Goal: Use online tool/utility: Use online tool/utility

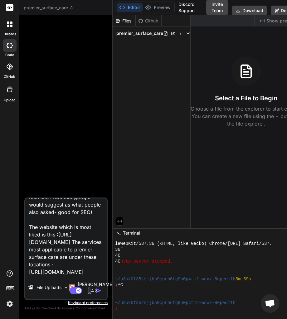
scroll to position [136, 0]
click at [63, 263] on textarea "Looking to redesign website for Premier Surface Care. Based on hybrid of [URL][…" at bounding box center [65, 236] width 81 height 77
type textarea "x"
type textarea "Looking to redesign website for Premier Surface Care. Based on hybrid of [URL][…"
type textarea "x"
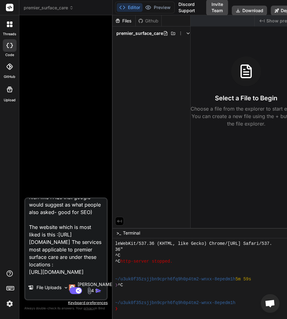
click at [39, 266] on textarea "Looking to redesign website for Premier Surface Care. Based on hybrid of [URL][…" at bounding box center [65, 236] width 81 height 77
paste textarea "[URL][DOMAIN_NAME]"
type textarea "Looking to redesign website for Premier Surface Care. Based on hybrid of [URL][…"
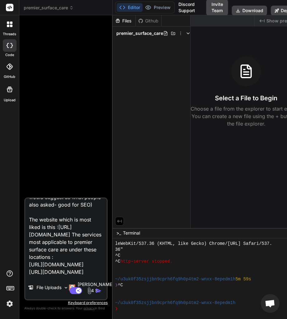
scroll to position [150, 0]
type textarea "x"
paste textarea "[URL][DOMAIN_NAME]"
type textarea "Looking to redesign website for Premier Surface Care. Based on hybrid of [URL][…"
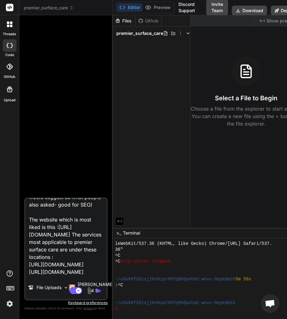
type textarea "x"
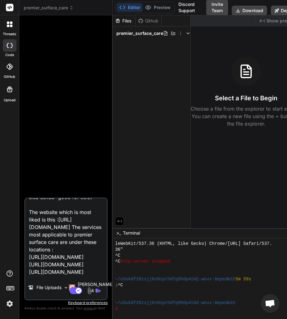
scroll to position [172, 0]
type textarea "Looking to redesign website for Premier Surface Care. Based on hybrid of [URL][…"
type textarea "x"
paste textarea "[URL][DOMAIN_NAME]"
type textarea "Looking to redesign website for Premier Surface Care. Based on hybrid of [URL][…"
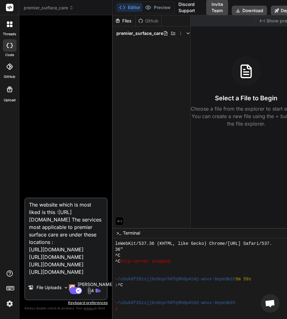
scroll to position [195, 0]
type textarea "x"
click at [45, 267] on textarea "Looking to redesign website for Premier Surface Care. Based on hybrid of [URL][…" at bounding box center [65, 236] width 81 height 77
click at [46, 261] on textarea "Looking to redesign website for Premier Surface Care. Based on hybrid of [URL][…" at bounding box center [65, 236] width 81 height 77
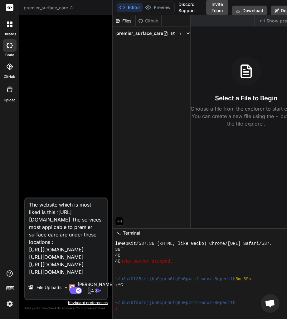
paste textarea "[URL][DOMAIN_NAME]"
type textarea "Looking to redesign website for Premier Surface Care. Based on hybrid of [URL][…"
type textarea "x"
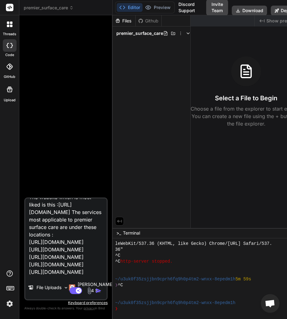
type textarea "Looking to redesign website for Premier Surface Care. Based on hybrid of [URL][…"
type textarea "x"
paste textarea "[URL][DOMAIN_NAME]"
type textarea "Looking to redesign website for Premier Surface Care. Based on hybrid of [URL][…"
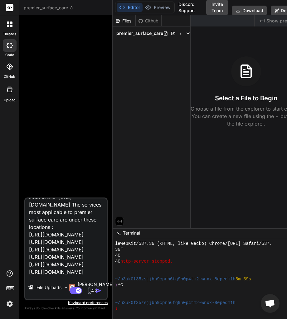
scroll to position [232, 0]
type textarea "x"
type textarea "Looking to redesign website for Premier Surface Care. Based on hybrid of [URL][…"
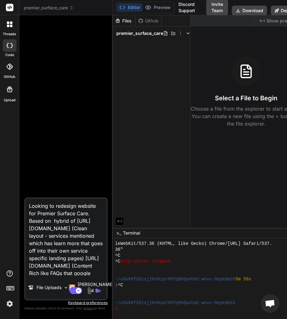
click at [72, 215] on textarea "Looking to redesign website for Premier Surface Care. Based on hybrid of [URL][…" at bounding box center [65, 236] width 81 height 77
type textarea "x"
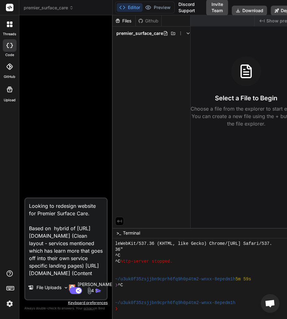
type textarea "Looking to redesign website for Premier Surface Care. H Based on hybrid of [URL…"
type textarea "x"
type textarea "Looking to redesign website for Premier Surface Care. Hi Based on hybrid of [UR…"
type textarea "x"
type textarea "Looking to redesign website for Premier Surface Care. His Based on hybrid of [U…"
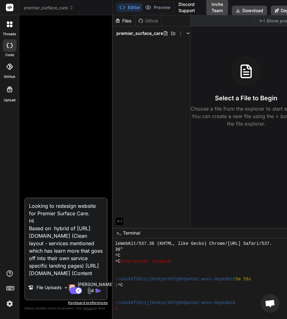
type textarea "x"
type textarea "Looking to redesign website for Premier Surface Care. His Based on hybrid of [U…"
type textarea "x"
type textarea "Looking to redesign website for Premier Surface Care. His m Based on hybrid of …"
type textarea "x"
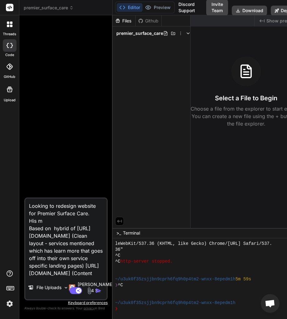
type textarea "Looking to redesign website for Premier Surface Care. His ma Based on hybrid of…"
type textarea "x"
type textarea "Looking to redesign website for Premier Surface Care. His mai Based on hybrid o…"
type textarea "x"
type textarea "Looking to redesign website for Premier Surface Care. His main Based on hybrid …"
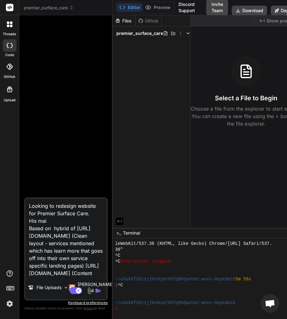
type textarea "x"
type textarea "Looking to redesign website for Premier Surface Care. His main Based on hybrid …"
type textarea "x"
type textarea "Looking to redesign website for Premier Surface Care. His main s Based on hybri…"
type textarea "x"
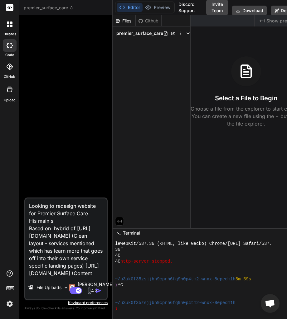
type textarea "Looking to redesign website for Premier Surface Care. His main se Based on hybr…"
type textarea "x"
type textarea "Looking to redesign website for Premier Surface Care. His main ser Based on hyb…"
type textarea "x"
type textarea "Looking to redesign website for Premier Surface Care. His main serv Based on hy…"
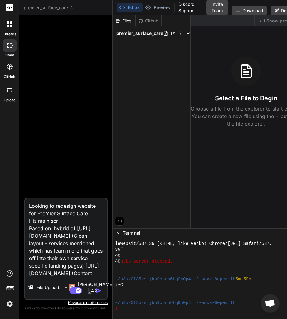
type textarea "x"
type textarea "Looking to redesign website for Premier Surface Care. His main servi Based on h…"
type textarea "x"
type textarea "Looking to redesign website for Premier Surface Care. His main servic Based on …"
type textarea "x"
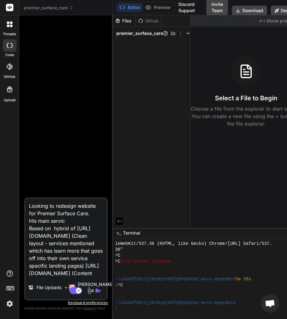
type textarea "Looking to redesign website for Premier Surface Care. His main service Based on…"
type textarea "x"
type textarea "Looking to redesign website for Premier Surface Care. His main services Based o…"
type textarea "x"
type textarea "Looking to redesign website for Premier Surface Care. His main services Based o…"
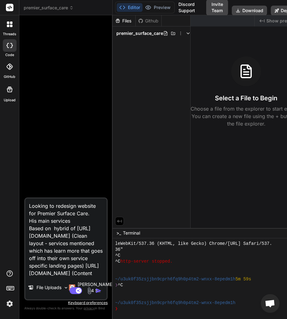
type textarea "x"
type textarea "Looking to redesign website for Premier Surface Care. His main services h Based…"
type textarea "x"
type textarea "Looking to redesign website for Premier Surface Care. His main services he Base…"
type textarea "x"
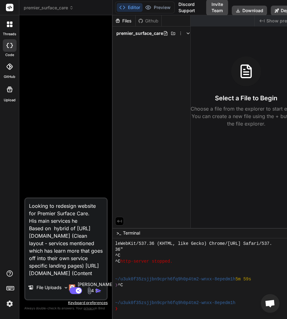
type textarea "Looking to redesign website for Premier Surface Care. His main services he Base…"
type textarea "x"
type textarea "Looking to redesign website for Premier Surface Care. His main services he w Ba…"
type textarea "x"
type textarea "Looking to redesign website for Premier Surface Care. His main services he wa B…"
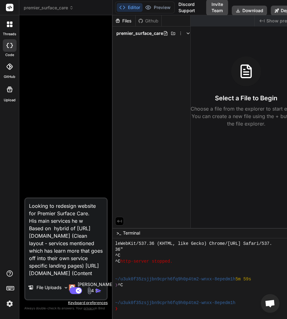
type textarea "x"
type textarea "Looking to redesign website for Premier Surface Care. His main services he wan …"
type textarea "x"
type textarea "Looking to redesign website for Premier Surface Care. His main services he want…"
type textarea "x"
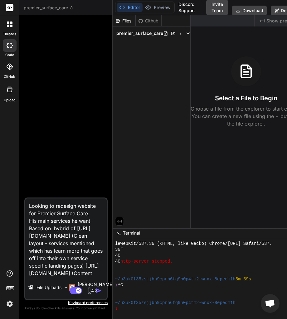
type textarea "Looking to redesign website for Premier Surface Care. His main services he want…"
type textarea "x"
type textarea "Looking to redesign website for Premier Surface Care. His main services he want…"
type textarea "x"
type textarea "Looking to redesign website for Premier Surface Care. His main services he want…"
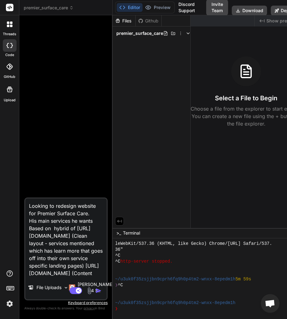
type textarea "x"
type textarea "Looking to redesign website for Premier Surface Care. His main services he want…"
type textarea "x"
type textarea "Looking to redesign website for Premier Surface Care. His main services he want…"
type textarea "x"
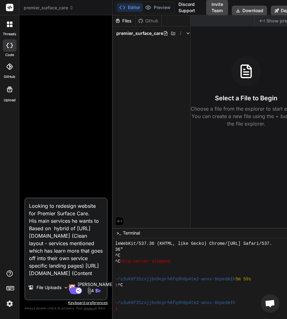
type textarea "Looking to redesign website for Premier Surface Care. His main services he want…"
type textarea "x"
type textarea "Looking to redesign website for Premier Surface Care. His main services he want…"
type textarea "x"
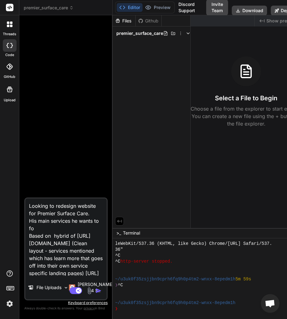
type textarea "Looking to redesign website for Premier Surface Care. His main services he want…"
type textarea "x"
type textarea "Looking to redesign website for Premier Surface Care. His main services he want…"
type textarea "x"
type textarea "Looking to redesign website for Premier Surface Care. His main services he want…"
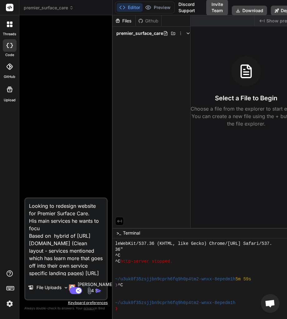
type textarea "x"
type textarea "Looking to redesign website for Premier Surface Care. His main services he want…"
type textarea "x"
type textarea "Looking to redesign website for Premier Surface Care. His main services he want…"
type textarea "x"
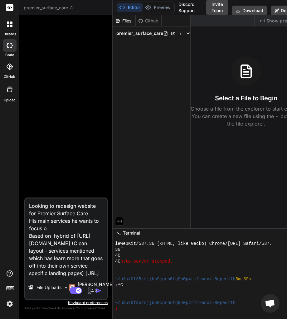
type textarea "Looking to redesign website for Premier Surface Care. His main services he want…"
type textarea "x"
type textarea "Looking to redesign website for Premier Surface Care. His main services he want…"
type textarea "x"
type textarea "Looking to redesign website for Premier Surface Care. His main services he want…"
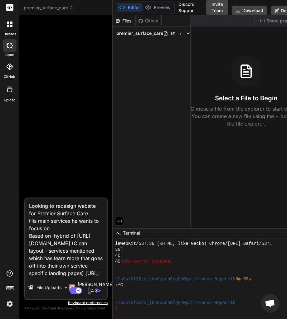
type textarea "x"
type textarea "Looking to redesign website for Premier Surface Care. His main services he want…"
type textarea "x"
type textarea "Looking to redesign website for Premier Surface Care. His main services he want…"
type textarea "x"
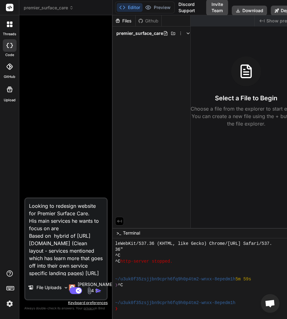
type textarea "Looking to redesign website for Premier Surface Care. His main services he want…"
type textarea "x"
type textarea "Looking to redesign website for Premier Surface Care. His main services he want…"
type textarea "x"
type textarea "Looking to redesign website for Premier Surface Care. His main services he want…"
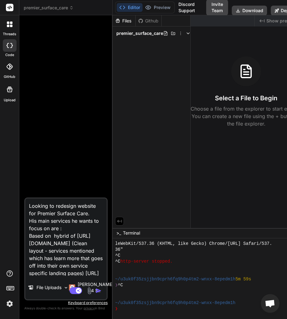
type textarea "x"
paste textarea "Hi mate, the main services are Gutter cleaning, pressure washing, Driveway and …"
type textarea "Looking to redesign website for Premier Surface Care. His main services he want…"
type textarea "x"
type textarea "Looking to redesign website for Premier Surface Care. His main services he want…"
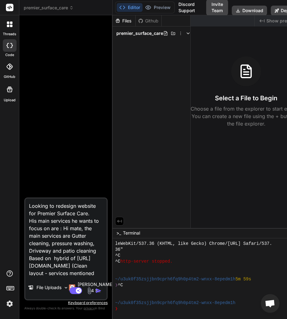
type textarea "x"
type textarea "Looking to redesign website for Premier Surface Care. His main services he want…"
type textarea "x"
type textarea "Looking to redesign website for Premier Surface Care. His main services he want…"
type textarea "x"
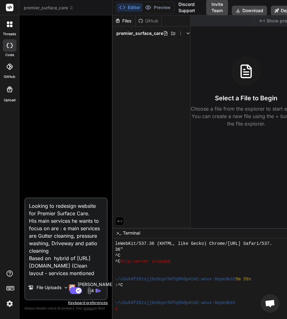
type textarea "Looking to redesign website for Premier Surface Care. His main services he want…"
type textarea "x"
type textarea "Looking to redesign website for Premier Surface Care. His main services he want…"
type textarea "x"
type textarea "Looking to redesign website for Premier Surface Care. His main services he want…"
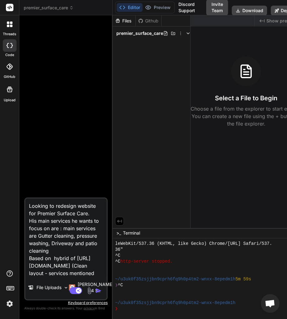
type textarea "x"
type textarea "Looking to redesign website for Premier Surface Care. His main services he want…"
type textarea "x"
type textarea "Looking to redesign website for Premier Surface Care. His main services he want…"
type textarea "x"
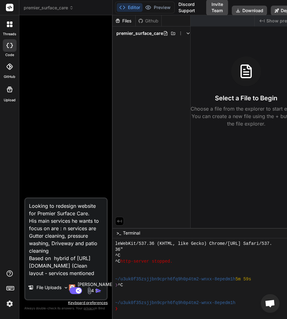
type textarea "Looking to redesign website for Premier Surface Care. His main services he want…"
type textarea "x"
type textarea "Looking to redesign website for Premier Surface Care. His main services he want…"
type textarea "x"
type textarea "Looking to redesign website for Premier Surface Care. His main services he want…"
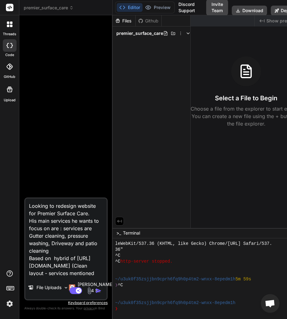
type textarea "x"
type textarea "Looking to redesign website for Premier Surface Care. His main services he want…"
type textarea "x"
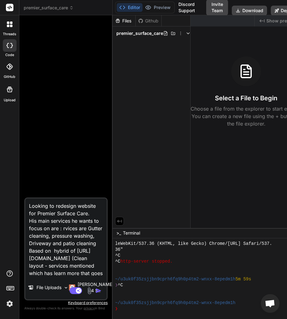
type textarea "Looking to redesign website for Premier Surface Care. His main services he want…"
type textarea "x"
type textarea "Looking to redesign website for Premier Surface Care. His main services he want…"
type textarea "x"
type textarea "Looking to redesign website for Premier Surface Care. His main services he want…"
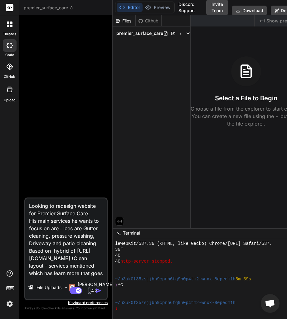
type textarea "x"
type textarea "Looking to redesign website for Premier Surface Care. His main services he want…"
type textarea "x"
type textarea "Looking to redesign website for Premier Surface Care. His main services he want…"
type textarea "x"
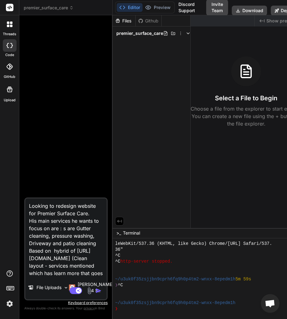
type textarea "Looking to redesign website for Premier Surface Care. His main services he want…"
type textarea "x"
type textarea "Looking to redesign website for Premier Surface Care. His main services he want…"
type textarea "x"
type textarea "Looking to redesign website for Premier Surface Care. His main services he want…"
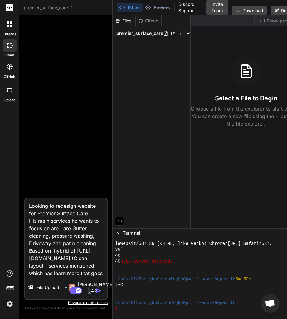
type textarea "x"
type textarea "Looking to redesign website for Premier Surface Care. His main services he want…"
type textarea "x"
type textarea "Looking to redesign website for Premier Surface Care. His main services he want…"
type textarea "x"
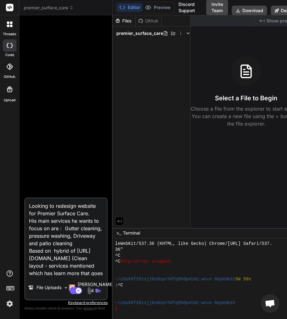
type textarea "Looking to redesign website for Premier Surface Care. His main services he want…"
type textarea "x"
type textarea "Looking to redesign website for Premier Surface Care. His main services he want…"
type textarea "x"
click at [72, 256] on textarea "Looking to redesign website for Premier Surface Care. His main services he want…" at bounding box center [65, 236] width 81 height 77
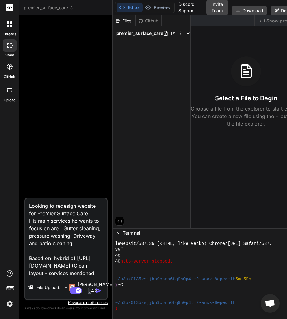
click at [68, 214] on textarea "Looking to redesign website for Premier Surface Care. His main services he want…" at bounding box center [65, 236] width 81 height 77
type textarea "Looking to redesign website for Premier Surface Care.) His main services he wan…"
type textarea "x"
type textarea "Looking to redesign website for Premier Surface Care. His main services he want…"
type textarea "x"
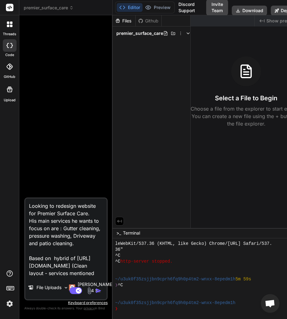
type textarea "Looking to redesign website for Premier Surface Care.( His main services he wan…"
type textarea "x"
paste textarea "[URL][DOMAIN_NAME]"
type textarea "Looking to redesign website for Premier Surface Care.([URL][DOMAIN_NAME] His ma…"
type textarea "x"
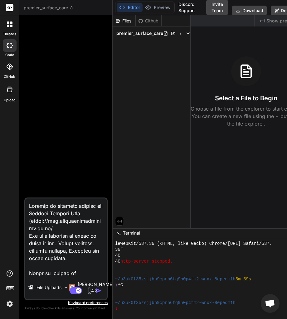
type textarea "Looking to redesign website for Premier Surface Care.([URL][DOMAIN_NAME]) His m…"
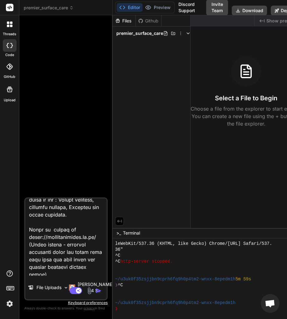
type textarea "x"
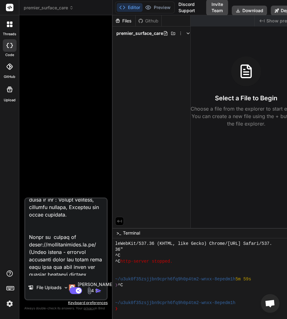
type textarea "Looking to redesign website for Premier Surface Care.([URL][DOMAIN_NAME]) His m…"
type textarea "x"
type textarea "Looking to redesign website for Premier Surface Care.([URL][DOMAIN_NAME]) His m…"
type textarea "x"
type textarea "Looking to redesign website for Premier Surface Care.([URL][DOMAIN_NAME]) His m…"
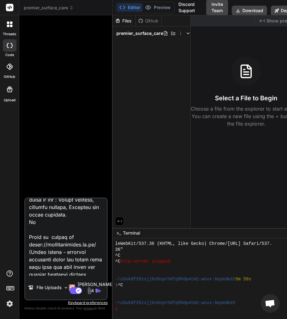
type textarea "x"
type textarea "Looking to redesign website for Premier Surface Care.([URL][DOMAIN_NAME]) His m…"
type textarea "x"
type textarea "Looking to redesign website for Premier Surface Care.([URL][DOMAIN_NAME]) His m…"
type textarea "x"
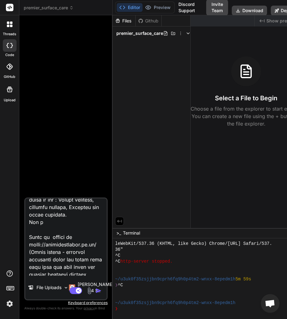
type textarea "Looking to redesign website for Premier Surface Care.([URL][DOMAIN_NAME]) His m…"
type textarea "x"
type textarea "Looking to redesign website for Premier Surface Care.([URL][DOMAIN_NAME]) His m…"
type textarea "x"
type textarea "Looking to redesign website for Premier Surface Care.([URL][DOMAIN_NAME]) His m…"
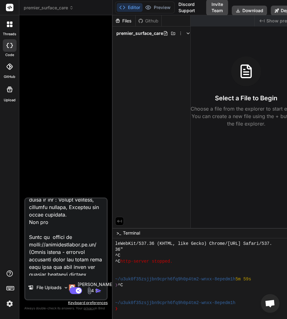
type textarea "x"
type textarea "Looking to redesign website for Premier Surface Care.([URL][DOMAIN_NAME]) His m…"
type textarea "x"
type textarea "Looking to redesign website for Premier Surface Care.([URL][DOMAIN_NAME]) His m…"
type textarea "x"
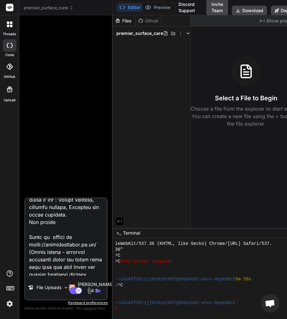
type textarea "Looking to redesign website for Premier Surface Care.([URL][DOMAIN_NAME]) His m…"
type textarea "x"
type textarea "Looking to redesign website for Premier Surface Care.([URL][DOMAIN_NAME]) His m…"
type textarea "x"
type textarea "Looking to redesign website for Premier Surface Care.([URL][DOMAIN_NAME]) His m…"
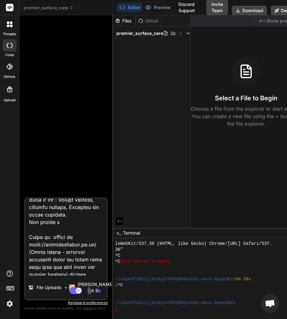
type textarea "x"
type textarea "Looking to redesign website for Premier Surface Care.([URL][DOMAIN_NAME]) His m…"
type textarea "x"
type textarea "Looking to redesign website for Premier Surface Care.([URL][DOMAIN_NAME]) His m…"
type textarea "x"
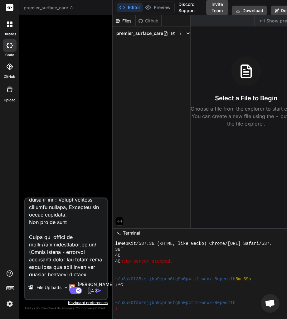
type textarea "Looking to redesign website for Premier Surface Care.([URL][DOMAIN_NAME]) His m…"
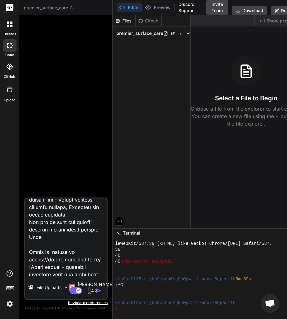
paste textarea "[URL][DOMAIN_NAME]"
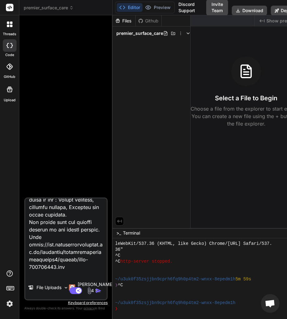
scroll to position [60, 0]
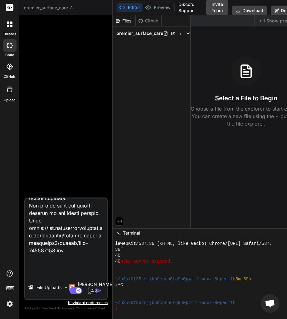
click at [88, 265] on textarea at bounding box center [65, 236] width 81 height 77
paste textarea "[URL][DOMAIN_NAME]"
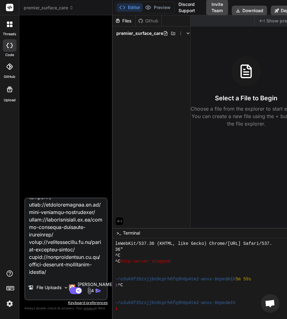
scroll to position [405, 0]
click at [54, 269] on textarea at bounding box center [65, 236] width 81 height 77
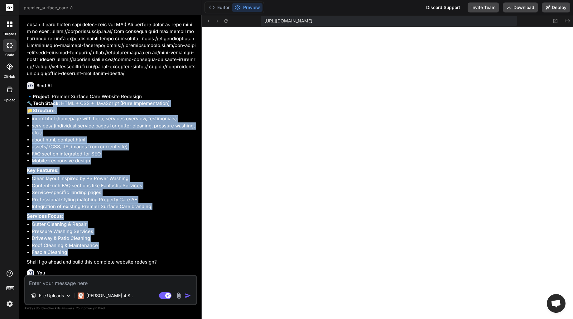
scroll to position [75, 0]
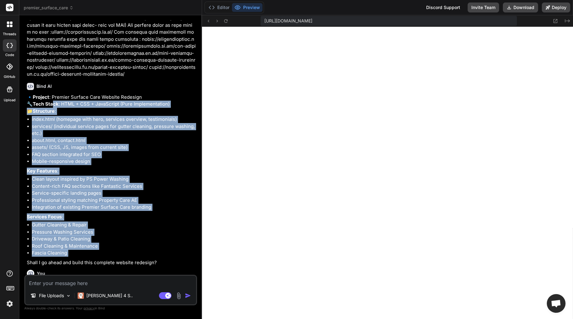
drag, startPoint x: 81, startPoint y: 181, endPoint x: 31, endPoint y: 110, distance: 86.6
click at [31, 110] on div "🔹 Project : Premier Surface Care Website Redesign 🔧 Tech Stack : HTML + CSS + J…" at bounding box center [111, 180] width 169 height 173
copy div "🔧 Tech Stack : HTML + CSS + JavaScript (Pure Implementation) 📁 Structure : inde…"
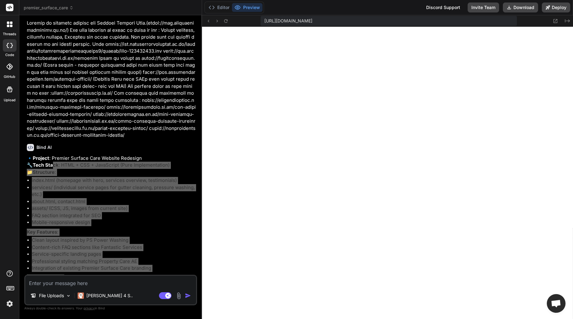
scroll to position [0, 0]
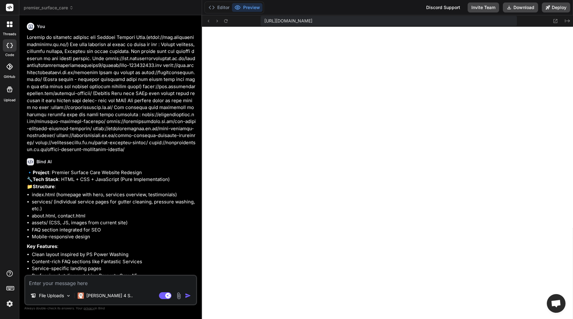
click at [51, 47] on p at bounding box center [111, 93] width 169 height 119
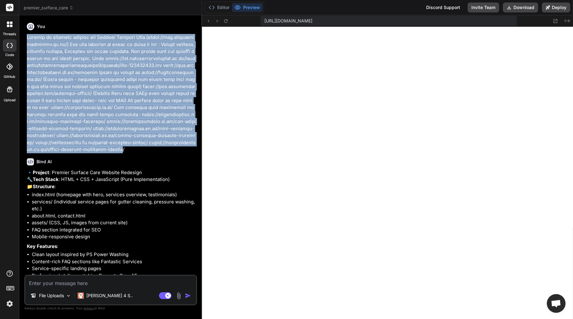
drag, startPoint x: 26, startPoint y: 40, endPoint x: 138, endPoint y: 149, distance: 155.9
click at [138, 149] on div "You Bind AI 🔹 Project : Premier Surface Care Website Redesign 🔧 Tech Stack : HT…" at bounding box center [111, 147] width 171 height 254
copy p "Looking to redesign website for Premier Surface Care.([URL][DOMAIN_NAME]) His m…"
click at [557, 8] on button "Deploy" at bounding box center [555, 7] width 28 height 10
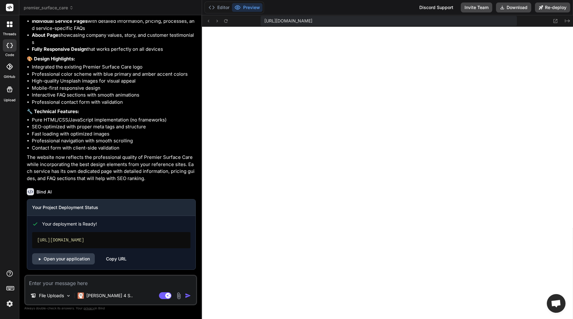
scroll to position [639, 0]
click at [74, 283] on textarea at bounding box center [110, 281] width 171 height 11
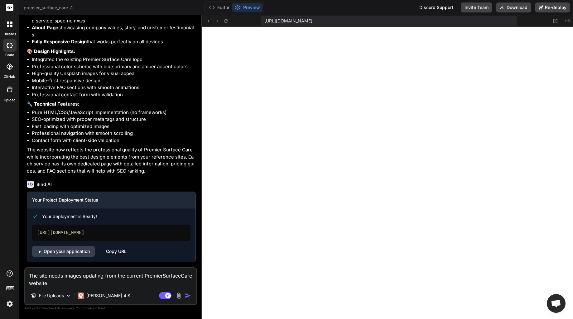
drag, startPoint x: 48, startPoint y: 276, endPoint x: 40, endPoint y: 277, distance: 8.2
click at [40, 277] on textarea "The site needs images updating from the current PremierSurfaceCare website" at bounding box center [110, 277] width 171 height 19
click at [117, 282] on textarea "The design needs images updating from the current PremierSurfaceCare website" at bounding box center [110, 277] width 171 height 19
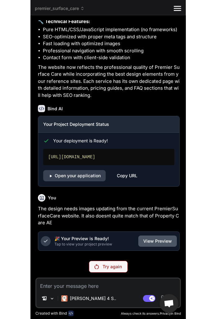
scroll to position [770, 0]
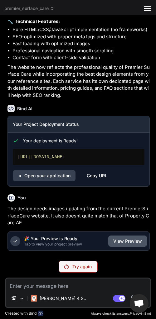
click at [133, 241] on button "View Preview" at bounding box center [127, 240] width 39 height 11
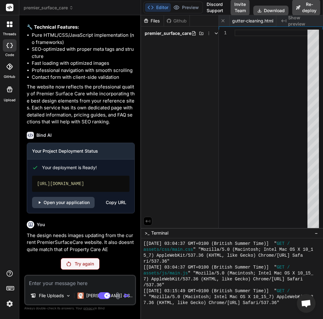
scroll to position [929, 0]
click at [120, 204] on div "Copy URL" at bounding box center [116, 202] width 21 height 11
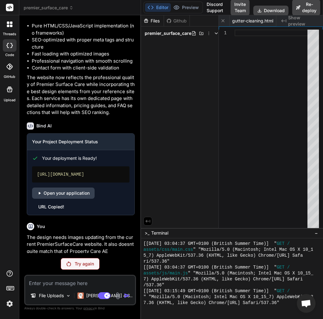
click at [84, 265] on p "Try again" at bounding box center [84, 264] width 19 height 6
